Goal: Transaction & Acquisition: Book appointment/travel/reservation

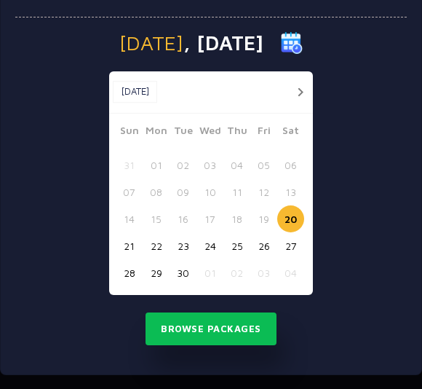
scroll to position [67, 0]
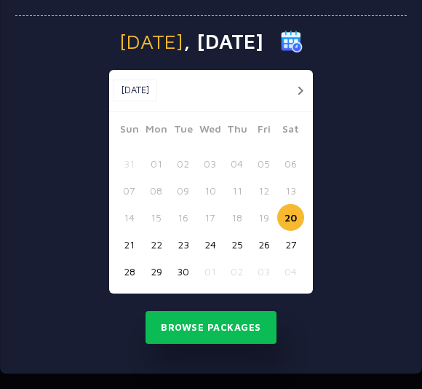
click at [298, 85] on button "button" at bounding box center [300, 91] width 18 height 18
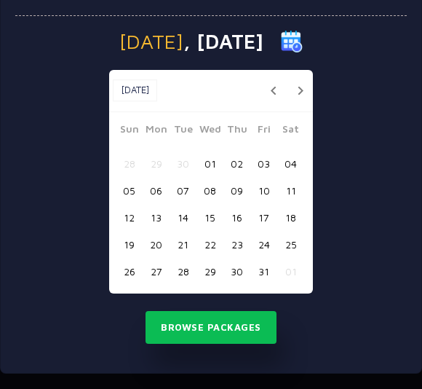
click at [298, 88] on button "button" at bounding box center [300, 91] width 18 height 18
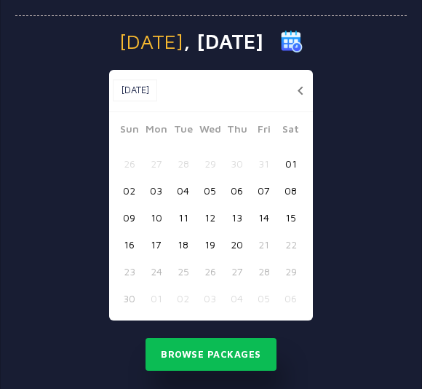
click at [302, 91] on button "button" at bounding box center [300, 91] width 18 height 18
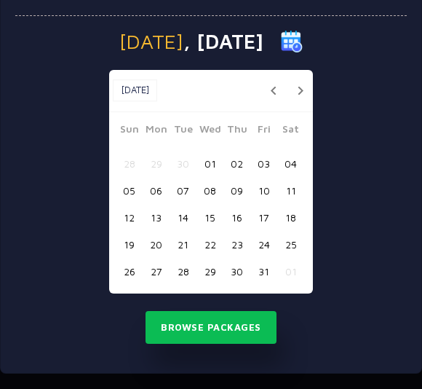
click at [304, 92] on button "button" at bounding box center [300, 91] width 18 height 18
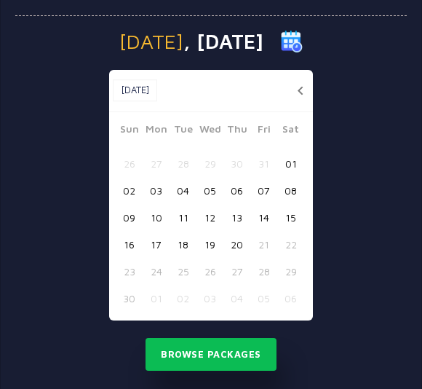
click at [295, 87] on button "button" at bounding box center [300, 91] width 18 height 18
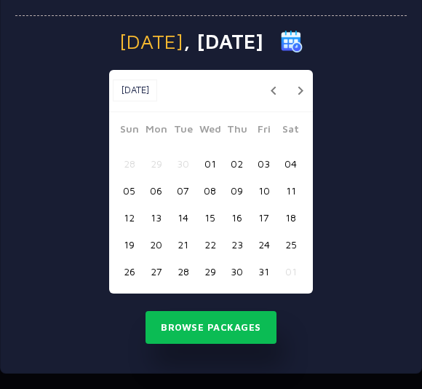
click at [266, 242] on button "24" at bounding box center [263, 244] width 27 height 27
click at [246, 326] on button "Browse Packages" at bounding box center [211, 327] width 131 height 33
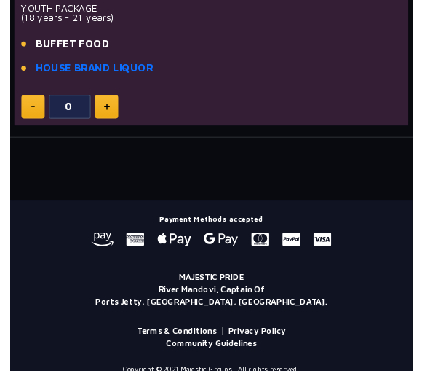
scroll to position [595, 0]
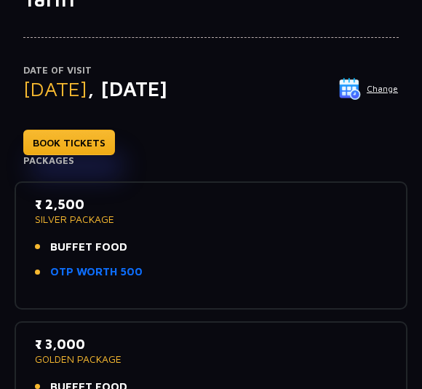
scroll to position [108, 0]
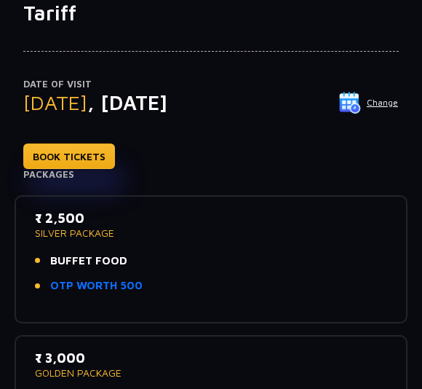
click at [90, 235] on p "SILVER PACKAGE" at bounding box center [211, 233] width 352 height 10
click at [83, 254] on span "BUFFET FOOD" at bounding box center [88, 261] width 77 height 17
click at [100, 219] on p "₹ 2,500" at bounding box center [211, 218] width 352 height 20
click at [103, 223] on p "₹ 2,500" at bounding box center [211, 218] width 352 height 20
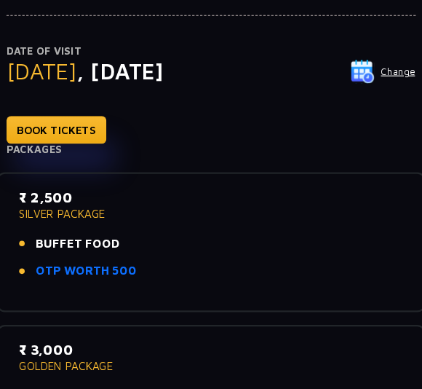
click at [76, 138] on link "BOOK TICKETS" at bounding box center [69, 150] width 92 height 25
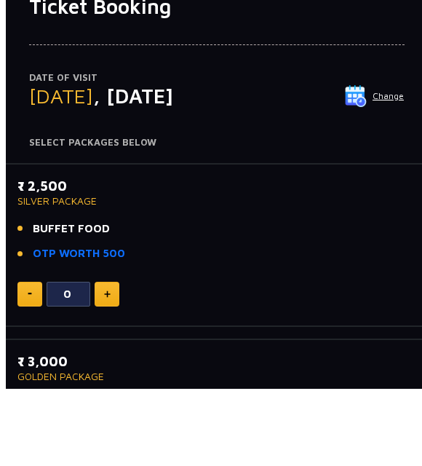
scroll to position [38, 0]
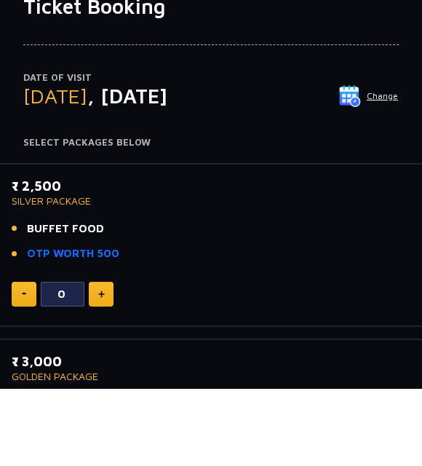
click at [99, 359] on button at bounding box center [101, 371] width 25 height 25
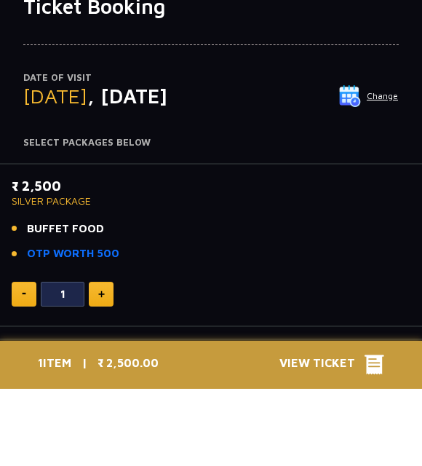
click at [95, 359] on button at bounding box center [101, 371] width 25 height 25
type input "2"
click at [356, 431] on span "View Ticket" at bounding box center [322, 442] width 85 height 22
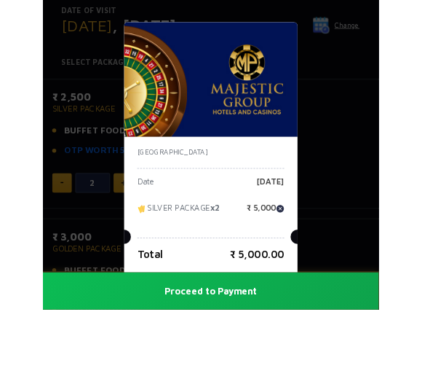
scroll to position [180, 0]
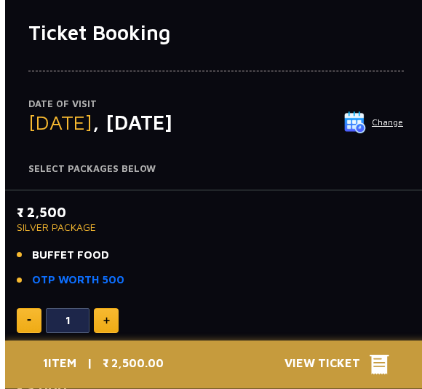
scroll to position [89, 0]
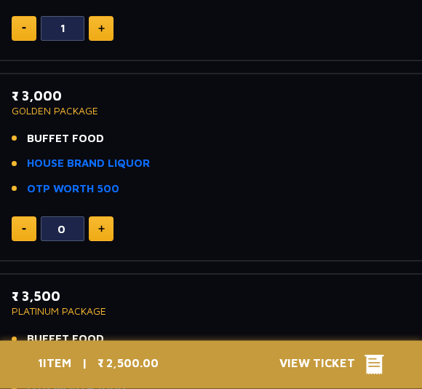
click at [25, 28] on img at bounding box center [24, 29] width 4 height 2
type input "0"
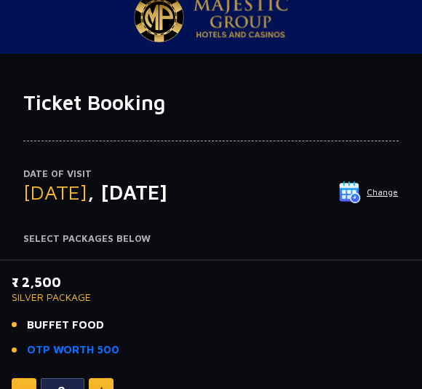
scroll to position [0, 0]
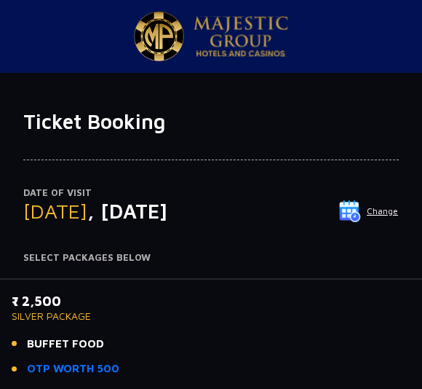
click at [186, 194] on p "Date of Visit" at bounding box center [211, 193] width 376 height 15
click at [120, 238] on div "Date of Visit Friday , 24 Oct 2025 Change Your Total ₹ 0 Select Packages Below" at bounding box center [211, 225] width 376 height 78
click at [106, 257] on h4 "Select Packages Below" at bounding box center [211, 258] width 376 height 12
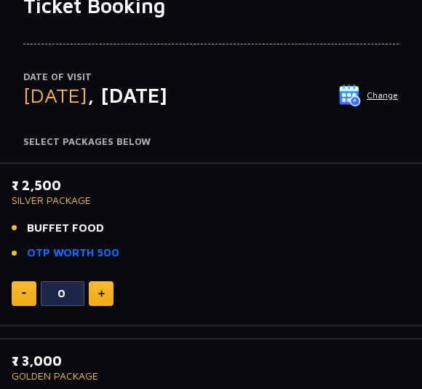
scroll to position [116, 0]
click at [63, 205] on div "₹ 2,500 SILVER PACKAGE BUFFET FOOD OTP WORTH 500" at bounding box center [211, 222] width 399 height 95
click at [52, 201] on p "SILVER PACKAGE" at bounding box center [211, 200] width 399 height 10
click at [65, 197] on p "SILVER PACKAGE" at bounding box center [211, 200] width 399 height 10
click at [55, 90] on span "[DATE]" at bounding box center [55, 95] width 64 height 24
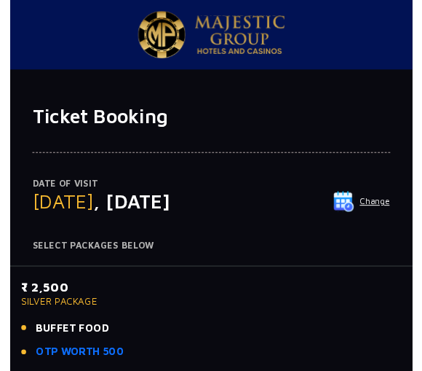
scroll to position [1, 0]
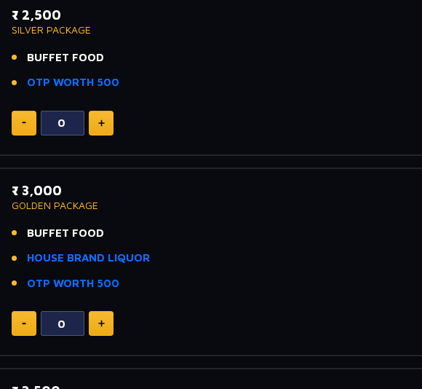
scroll to position [286, 0]
click at [102, 127] on button at bounding box center [101, 123] width 25 height 25
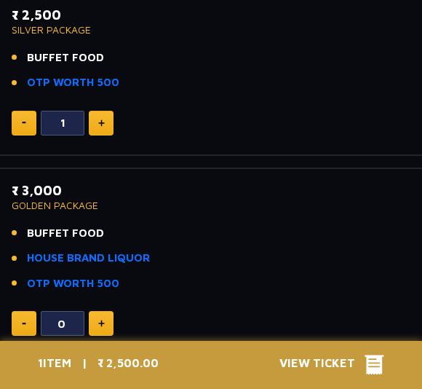
click at [94, 120] on button at bounding box center [101, 123] width 25 height 25
type input "2"
click at [327, 354] on span "View Ticket" at bounding box center [322, 365] width 85 height 22
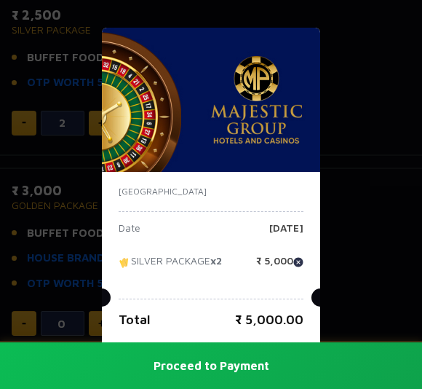
click at [210, 362] on button "Proceed to Payment" at bounding box center [211, 365] width 422 height 47
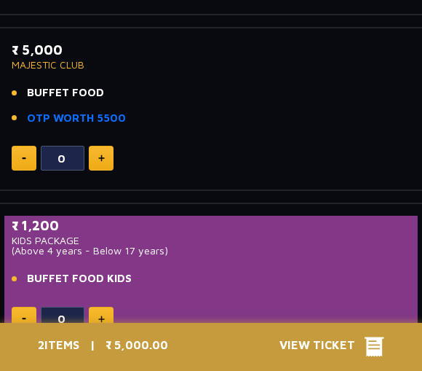
scroll to position [318, 0]
